Goal: Navigation & Orientation: Find specific page/section

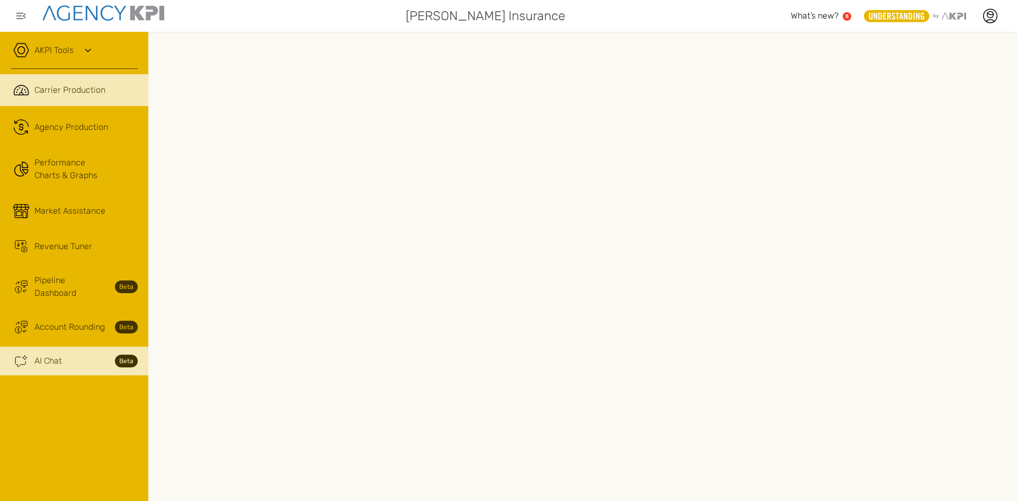
click at [65, 354] on div "AI Chat Beta" at bounding box center [85, 360] width 103 height 13
